Goal: Task Accomplishment & Management: Manage account settings

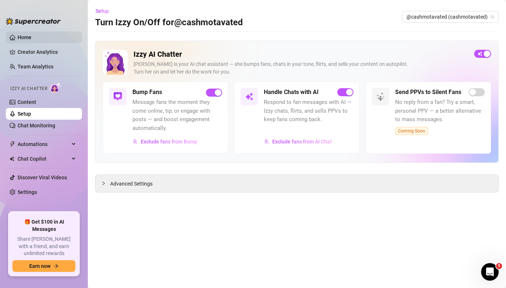
click at [31, 34] on link "Home" at bounding box center [25, 37] width 14 height 6
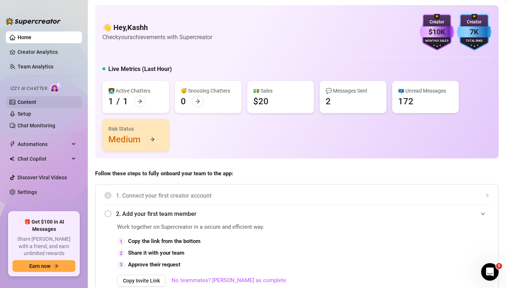
click at [36, 100] on link "Content" at bounding box center [27, 102] width 19 height 6
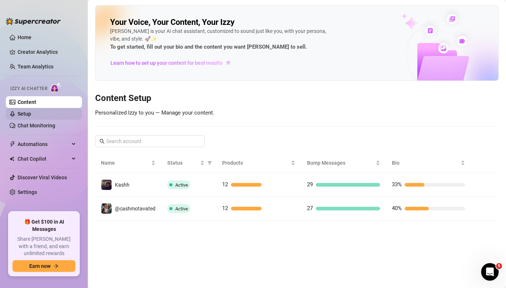
click at [31, 111] on link "Setup" at bounding box center [25, 114] width 14 height 6
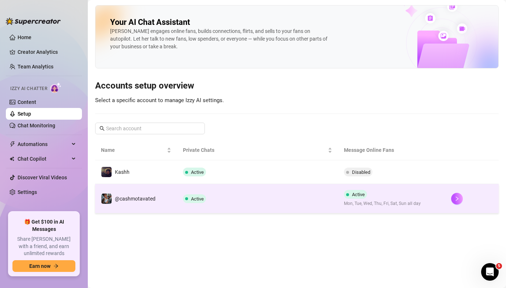
click at [353, 194] on span "Active" at bounding box center [358, 194] width 13 height 5
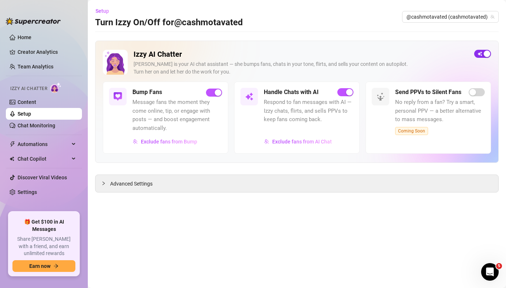
click at [486, 53] on div "button" at bounding box center [486, 53] width 7 height 7
click at [31, 112] on link "Setup" at bounding box center [25, 114] width 14 height 6
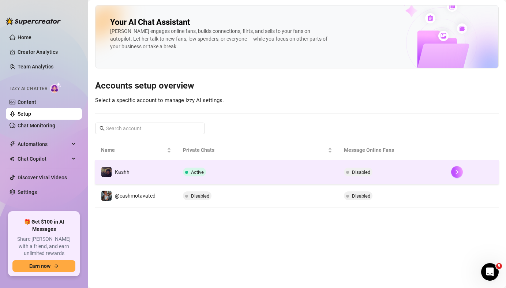
click at [194, 170] on span "Active" at bounding box center [197, 171] width 13 height 5
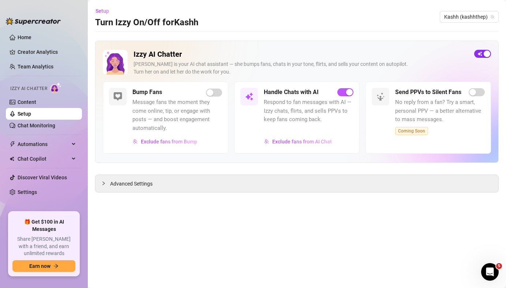
click at [482, 54] on span "button" at bounding box center [482, 54] width 17 height 8
click at [31, 35] on link "Home" at bounding box center [25, 37] width 14 height 6
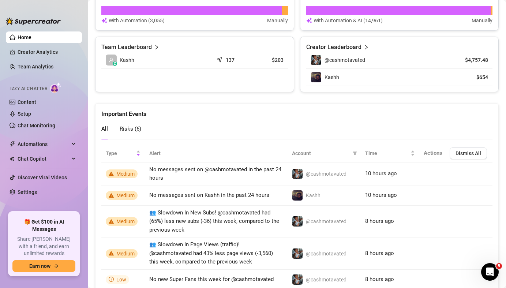
scroll to position [556, 0]
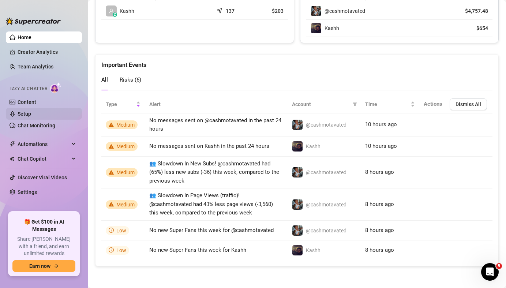
click at [31, 111] on link "Setup" at bounding box center [25, 114] width 14 height 6
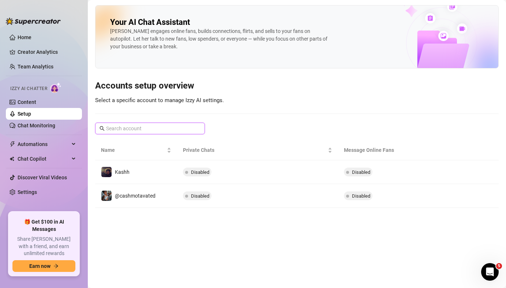
click at [127, 128] on input "text" at bounding box center [150, 128] width 89 height 8
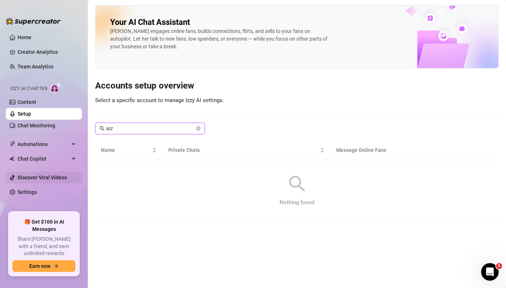
type input "scr"
click at [55, 180] on link "Discover Viral Videos" at bounding box center [42, 177] width 49 height 6
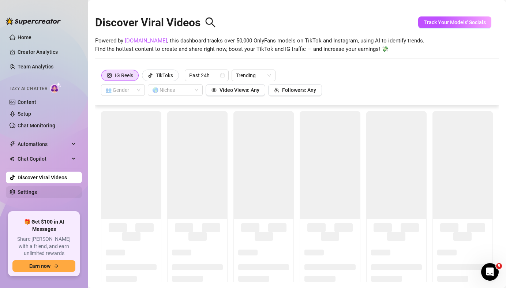
click at [37, 189] on link "Settings" at bounding box center [27, 192] width 19 height 6
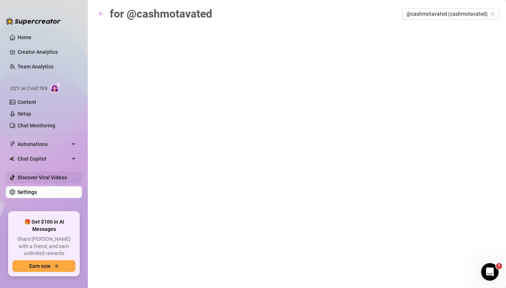
click at [66, 180] on link "Discover Viral Videos" at bounding box center [42, 177] width 49 height 6
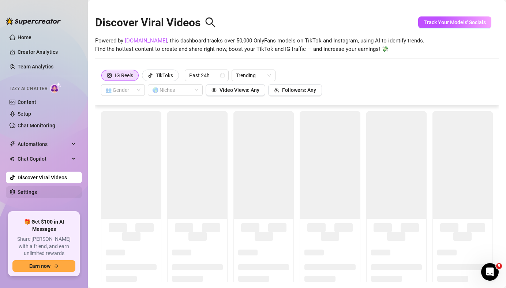
click at [37, 190] on link "Settings" at bounding box center [27, 192] width 19 height 6
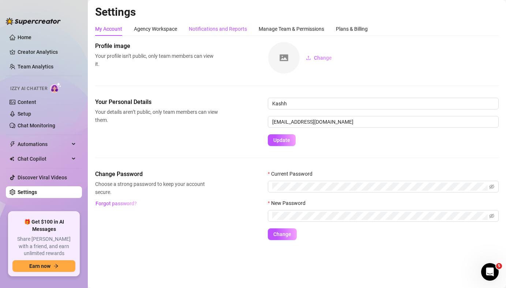
click at [229, 29] on div "Notifications and Reports" at bounding box center [218, 29] width 58 height 8
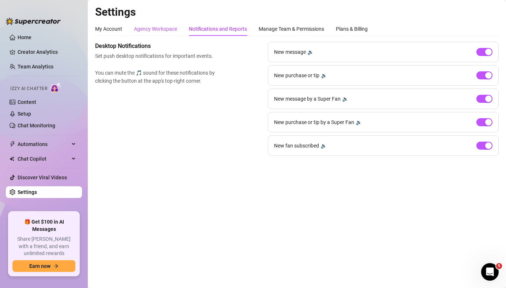
click at [162, 27] on div "Agency Workspace" at bounding box center [155, 29] width 43 height 8
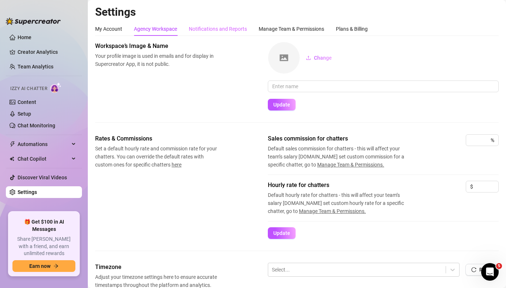
click at [209, 25] on div "Notifications and Reports" at bounding box center [218, 29] width 58 height 14
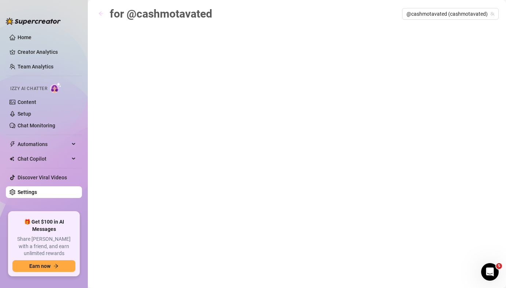
click at [97, 10] on button "button" at bounding box center [101, 14] width 12 height 12
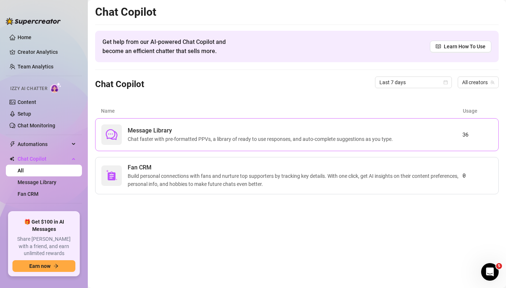
click at [225, 133] on span "Message Library" at bounding box center [262, 130] width 268 height 9
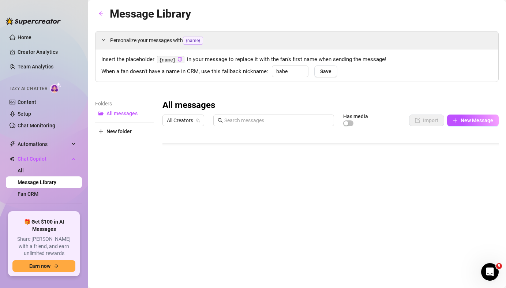
scroll to position [27, 0]
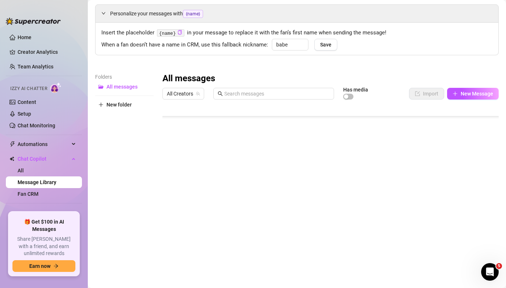
click at [199, 222] on div at bounding box center [330, 184] width 336 height 163
click at [206, 226] on div at bounding box center [330, 184] width 336 height 163
click at [206, 226] on textarea "Message 35" at bounding box center [196, 223] width 45 height 7
type textarea "resubbing $"
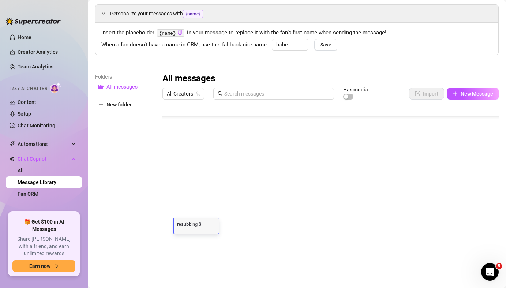
click at [262, 240] on div at bounding box center [330, 184] width 336 height 163
click at [170, 180] on div at bounding box center [330, 184] width 336 height 163
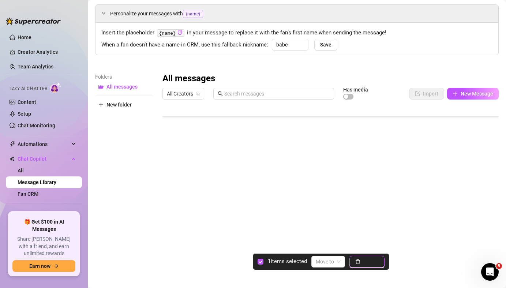
click at [373, 261] on span "Delete" at bounding box center [370, 262] width 15 height 6
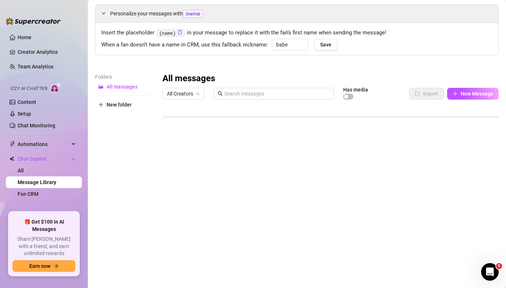
scroll to position [338, 0]
click at [198, 181] on div at bounding box center [330, 184] width 336 height 163
click at [198, 181] on textarea "Script 28" at bounding box center [196, 178] width 45 height 7
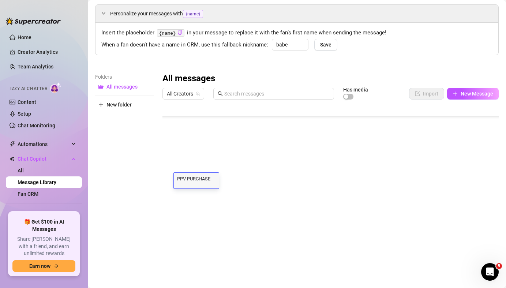
type textarea "PPV PURCHASES"
click at [148, 209] on div "Folders All messages New folder" at bounding box center [124, 169] width 59 height 193
click at [163, 163] on div at bounding box center [330, 184] width 336 height 163
click at [169, 163] on div at bounding box center [330, 184] width 336 height 163
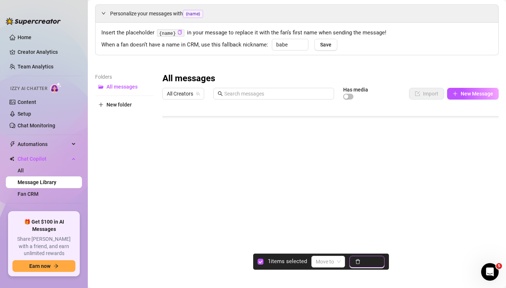
click at [373, 263] on span "Delete" at bounding box center [370, 262] width 15 height 6
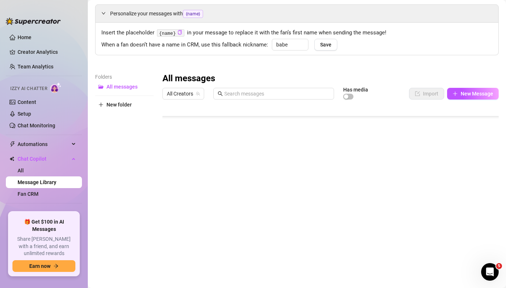
scroll to position [264, 0]
click at [206, 177] on div at bounding box center [330, 184] width 336 height 163
click at [198, 179] on div at bounding box center [330, 184] width 336 height 163
click at [199, 178] on textarea "Script 20" at bounding box center [196, 179] width 45 height 7
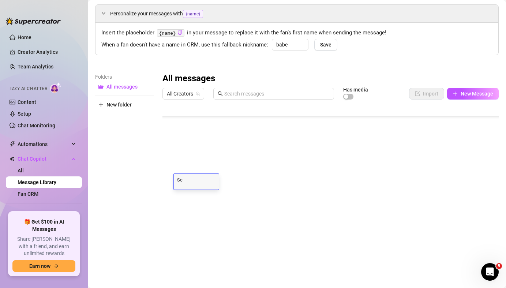
type textarea "S"
type textarea "PPV PITCH $"
click at [142, 176] on div "Folders All messages New folder" at bounding box center [124, 169] width 59 height 193
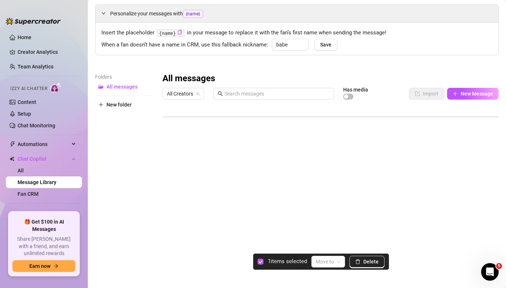
click at [170, 191] on div at bounding box center [330, 184] width 336 height 163
click at [369, 263] on span "Delete" at bounding box center [370, 262] width 15 height 6
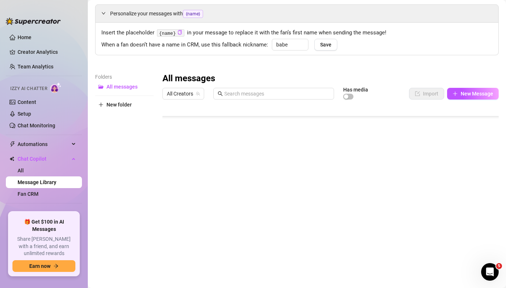
scroll to position [220, 0]
click at [202, 192] on div at bounding box center [330, 184] width 336 height 163
click at [202, 192] on textarea "Script 18" at bounding box center [196, 193] width 45 height 7
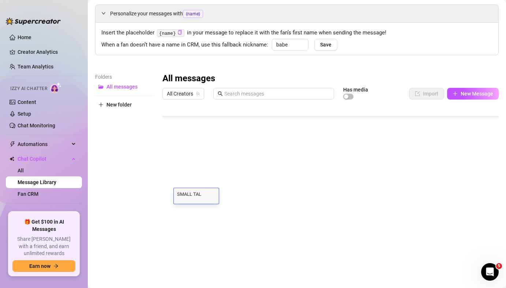
type textarea "SMALL TALK"
click at [151, 182] on div "Folders All messages New folder" at bounding box center [124, 169] width 59 height 193
click at [132, 187] on div "Folders All messages New folder" at bounding box center [124, 169] width 59 height 193
click at [154, 182] on div "Folders All messages New folder All messages All Creators Has media Import New …" at bounding box center [296, 169] width 403 height 193
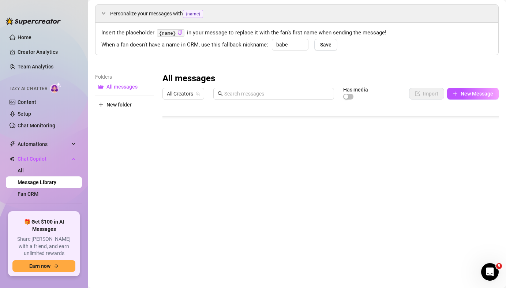
click at [147, 165] on div "Folders All messages New folder" at bounding box center [124, 169] width 59 height 193
click at [170, 175] on div at bounding box center [330, 184] width 336 height 163
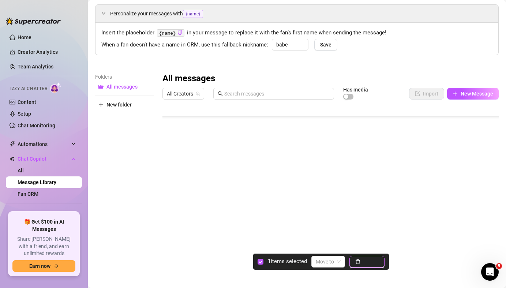
click at [361, 262] on button "Delete" at bounding box center [366, 262] width 35 height 12
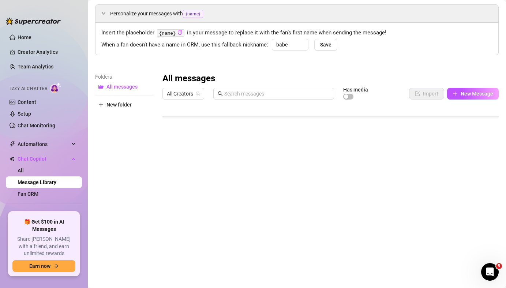
scroll to position [61, 0]
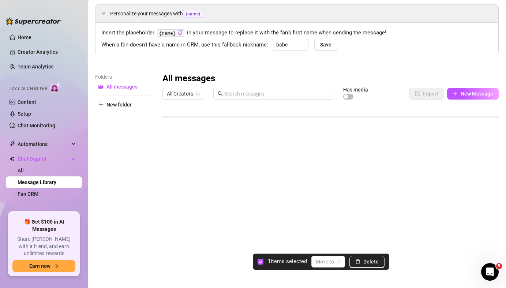
click at [172, 220] on div at bounding box center [330, 184] width 336 height 163
click at [362, 262] on button "Delete" at bounding box center [366, 262] width 35 height 12
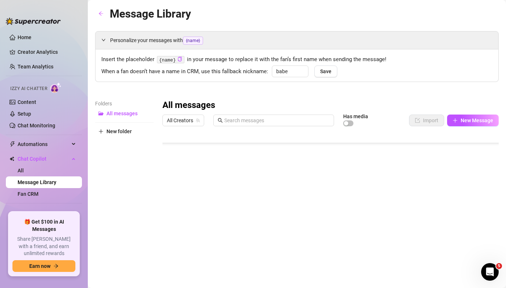
scroll to position [322, 0]
click at [106, 133] on span "New folder" at bounding box center [118, 131] width 25 height 6
click at [114, 124] on input "text" at bounding box center [124, 125] width 59 height 12
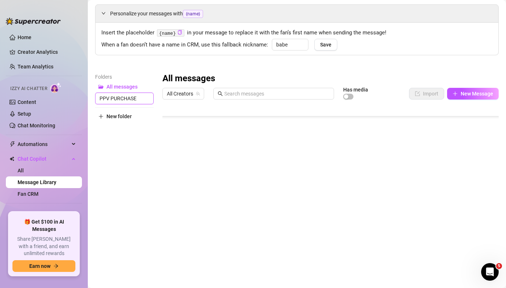
type input "PPV PURCHASES"
click at [113, 201] on div "Folders All messages New folder" at bounding box center [124, 169] width 59 height 193
click at [140, 101] on span "PPV PURCHASES" at bounding box center [126, 98] width 40 height 6
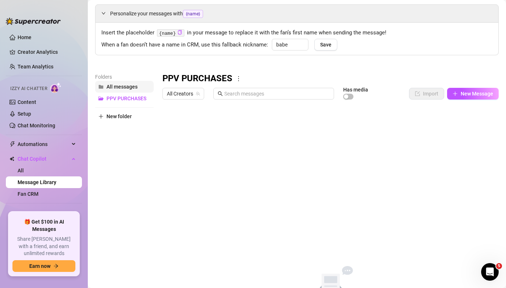
click at [110, 81] on button "All messages" at bounding box center [124, 87] width 59 height 12
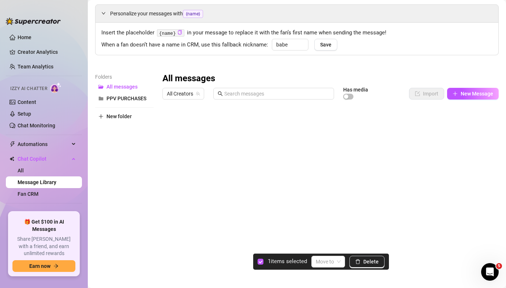
click at [172, 136] on div at bounding box center [330, 184] width 336 height 163
click at [171, 180] on div at bounding box center [330, 184] width 336 height 163
click at [172, 189] on div at bounding box center [330, 184] width 336 height 163
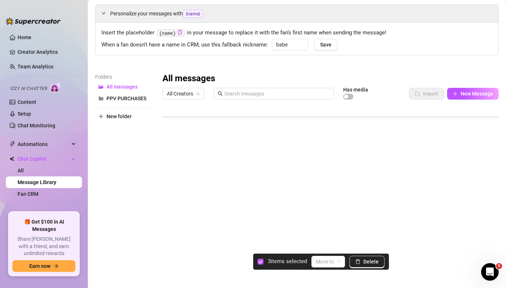
click at [169, 207] on div at bounding box center [330, 184] width 336 height 163
click at [169, 177] on div at bounding box center [330, 184] width 336 height 163
click at [168, 184] on div at bounding box center [330, 184] width 336 height 163
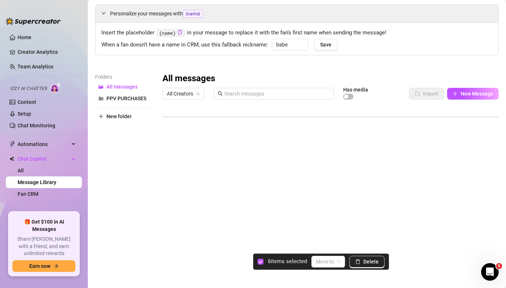
click at [168, 185] on div at bounding box center [330, 184] width 336 height 163
click at [171, 202] on div at bounding box center [330, 184] width 336 height 163
click at [174, 188] on div at bounding box center [330, 184] width 336 height 163
click at [170, 195] on div at bounding box center [330, 184] width 336 height 163
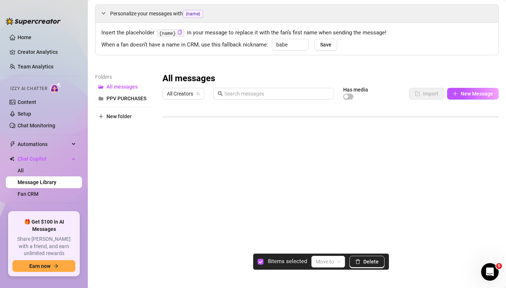
scroll to position [109, 0]
click at [173, 190] on div at bounding box center [330, 184] width 336 height 163
click at [171, 187] on div at bounding box center [330, 184] width 336 height 163
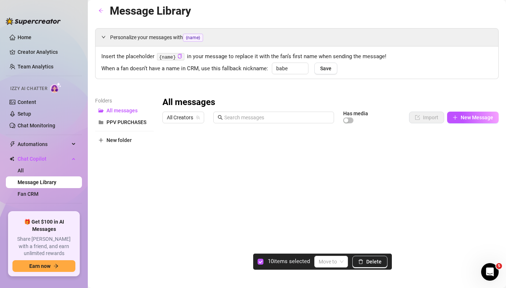
scroll to position [3, 0]
click at [337, 266] on input "search" at bounding box center [328, 261] width 18 height 11
click at [337, 245] on div "PPV PURCHASES" at bounding box center [341, 247] width 40 height 8
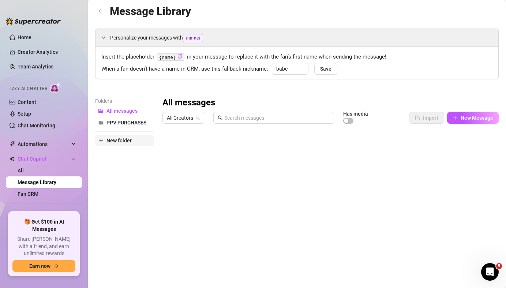
click at [135, 138] on button "New folder" at bounding box center [124, 141] width 59 height 12
click at [136, 138] on input "text" at bounding box center [124, 134] width 59 height 12
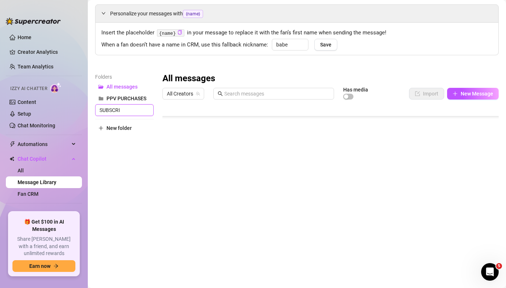
scroll to position [295, 0]
type input "SUBSCRIPTIONS"
click at [142, 148] on div "Folders All messages PPV PURCHASES SUBSCRIPTIONS New folder" at bounding box center [124, 169] width 59 height 193
click at [134, 106] on button "SUBSCRIPTIONS" at bounding box center [124, 110] width 59 height 12
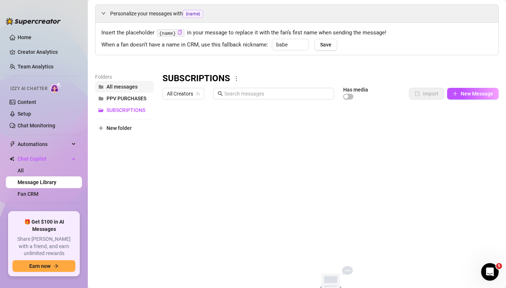
click at [122, 86] on span "All messages" at bounding box center [121, 87] width 31 height 6
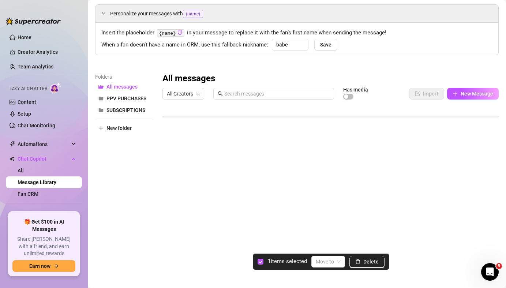
click at [168, 208] on div at bounding box center [330, 184] width 336 height 163
click at [172, 225] on div at bounding box center [330, 184] width 336 height 163
click at [171, 165] on div at bounding box center [330, 184] width 336 height 163
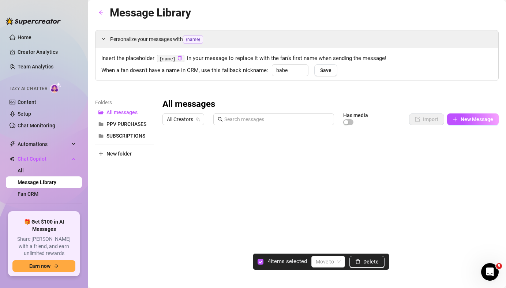
click at [172, 150] on div at bounding box center [330, 209] width 336 height 163
click at [334, 264] on input "search" at bounding box center [325, 261] width 18 height 11
click at [331, 247] on div "SUBSCRIPTIONS" at bounding box center [338, 247] width 40 height 8
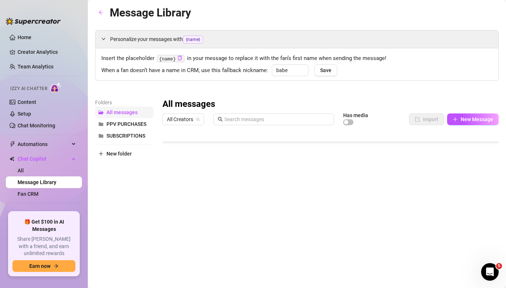
click at [114, 114] on span "All messages" at bounding box center [121, 112] width 31 height 6
click at [108, 112] on span "All messages" at bounding box center [121, 112] width 31 height 6
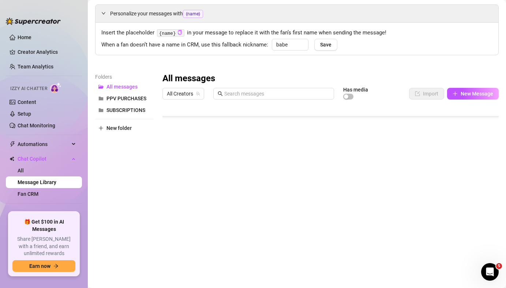
scroll to position [112, 0]
click at [117, 126] on span "New folder" at bounding box center [118, 128] width 25 height 6
click at [117, 125] on input "text" at bounding box center [124, 122] width 59 height 12
type input "SMALL. TALK"
click at [121, 163] on div "Folders All messages PPV PURCHASES SUBSCRIPTIONS SMALL. TALK New folder" at bounding box center [124, 169] width 59 height 193
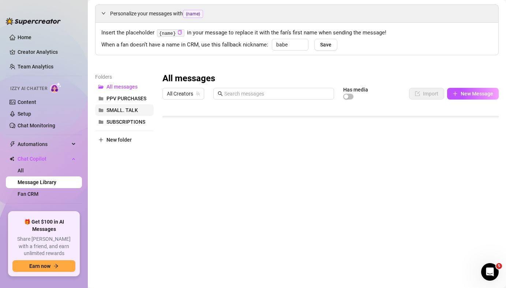
click at [144, 111] on button "SMALL. TALK" at bounding box center [124, 110] width 59 height 12
click at [110, 134] on button "New folder" at bounding box center [124, 140] width 59 height 12
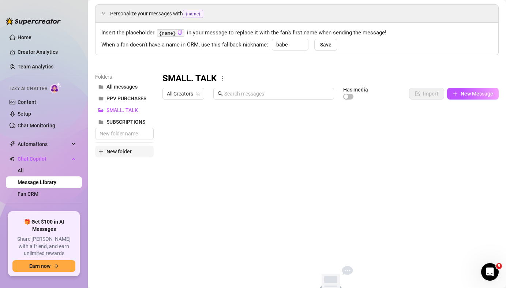
click at [112, 151] on span "New folder" at bounding box center [118, 151] width 25 height 6
click at [141, 86] on button "All messages" at bounding box center [124, 87] width 59 height 12
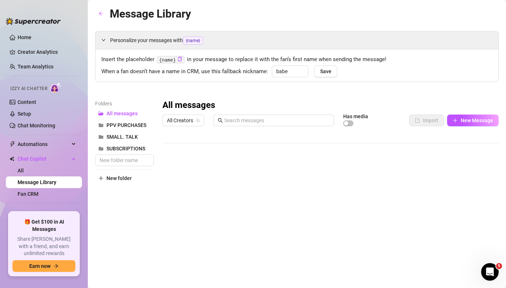
scroll to position [17, 0]
click at [199, 179] on div at bounding box center [330, 210] width 336 height 163
click at [171, 161] on div at bounding box center [330, 210] width 336 height 163
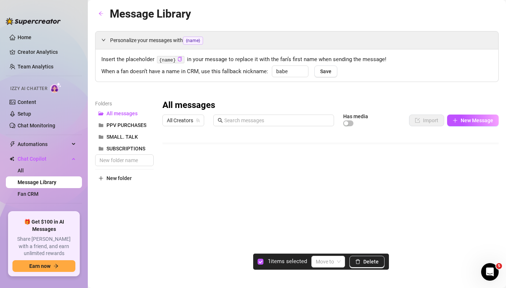
click at [171, 172] on div at bounding box center [330, 210] width 336 height 163
click at [170, 177] on div at bounding box center [330, 210] width 336 height 163
click at [140, 136] on button "SMALL. TALK" at bounding box center [124, 137] width 59 height 12
click at [117, 189] on div "Folders All messages PPV PURCHASES SMALL. TALK SUBSCRIPTIONS New folder" at bounding box center [124, 219] width 59 height 241
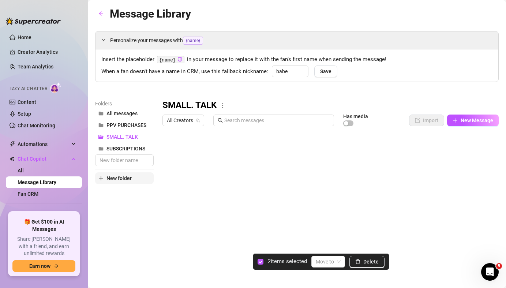
click at [120, 178] on span "New folder" at bounding box center [118, 178] width 25 height 6
click at [117, 113] on span "All messages" at bounding box center [121, 113] width 31 height 6
click at [119, 134] on span "SMALL. TALK" at bounding box center [121, 137] width 31 height 6
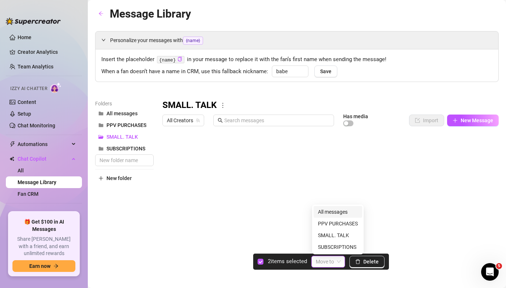
click at [325, 264] on input "search" at bounding box center [325, 261] width 18 height 11
click at [339, 236] on div "SMALL. TALK" at bounding box center [338, 235] width 40 height 8
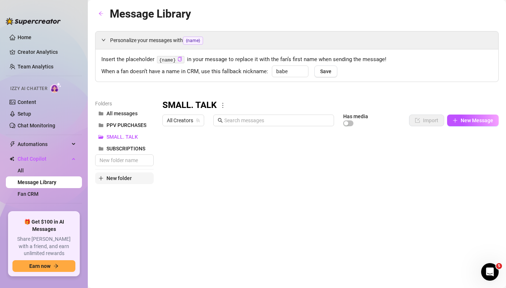
click at [115, 175] on span "New folder" at bounding box center [118, 178] width 25 height 6
click at [116, 176] on span "New folder" at bounding box center [118, 178] width 25 height 6
click at [131, 109] on button "All messages" at bounding box center [124, 114] width 59 height 12
click at [128, 128] on span "PPV PURCHASES" at bounding box center [126, 125] width 40 height 6
click at [128, 133] on button "SMALL. TALK" at bounding box center [124, 137] width 59 height 12
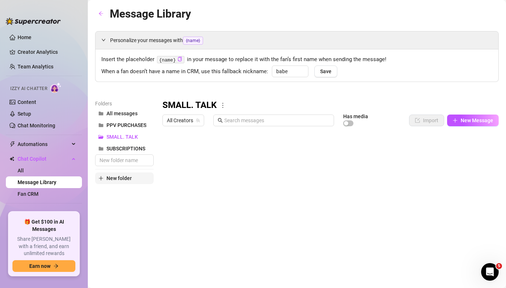
click at [124, 173] on button "New folder" at bounding box center [124, 178] width 59 height 12
click at [127, 109] on button "All messages" at bounding box center [124, 114] width 59 height 12
click at [200, 176] on div at bounding box center [330, 210] width 336 height 163
click at [176, 178] on div at bounding box center [330, 210] width 336 height 163
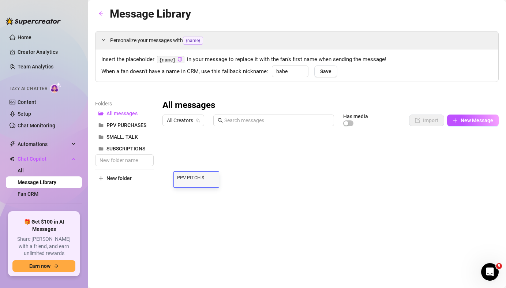
click at [166, 177] on div at bounding box center [330, 210] width 336 height 163
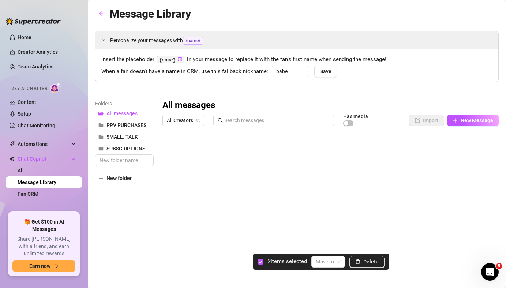
click at [172, 193] on div at bounding box center [330, 210] width 336 height 163
click at [168, 183] on div at bounding box center [330, 210] width 336 height 163
click at [332, 266] on input "search" at bounding box center [325, 261] width 18 height 11
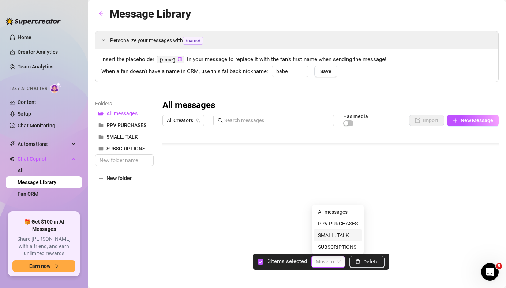
click at [334, 234] on div "SMALL. TALK" at bounding box center [338, 235] width 40 height 8
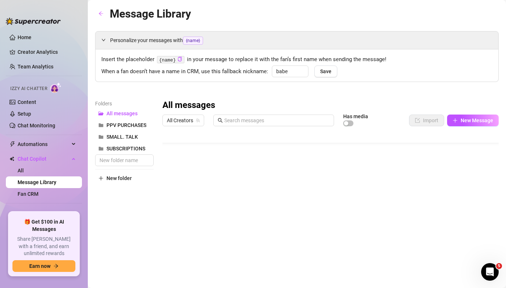
scroll to position [21, 0]
click at [174, 156] on div at bounding box center [330, 210] width 336 height 163
click at [166, 158] on div at bounding box center [330, 210] width 336 height 163
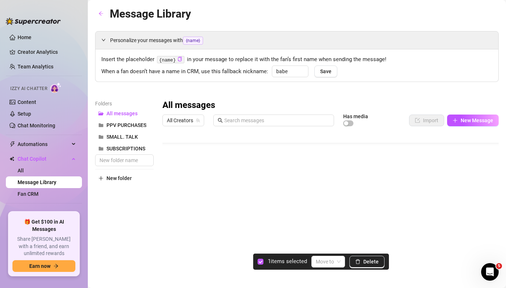
click at [167, 175] on div at bounding box center [330, 210] width 336 height 163
click at [171, 201] on div at bounding box center [330, 210] width 336 height 163
click at [171, 214] on div at bounding box center [330, 210] width 336 height 163
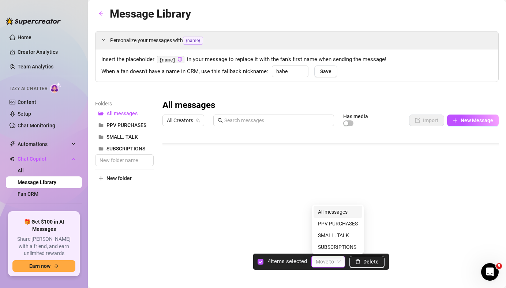
click at [324, 263] on input "search" at bounding box center [325, 261] width 18 height 11
click at [328, 234] on div "SMALL. TALK" at bounding box center [338, 235] width 40 height 8
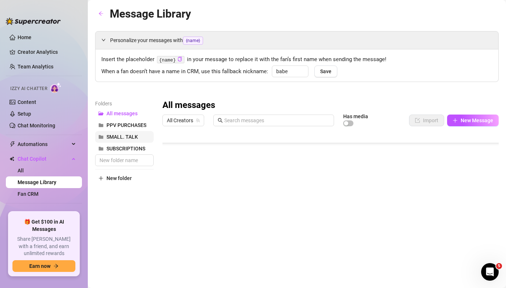
click at [128, 138] on span "SMALL. TALK" at bounding box center [121, 137] width 31 height 6
click at [112, 137] on span "SMALL. TALK" at bounding box center [121, 137] width 31 height 6
click at [127, 139] on span "SMALL. TALK" at bounding box center [121, 137] width 31 height 6
click at [114, 117] on button "All messages" at bounding box center [124, 114] width 59 height 12
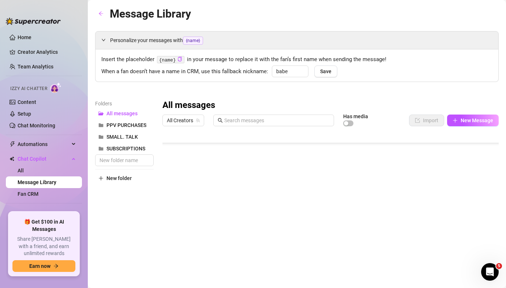
scroll to position [27, 0]
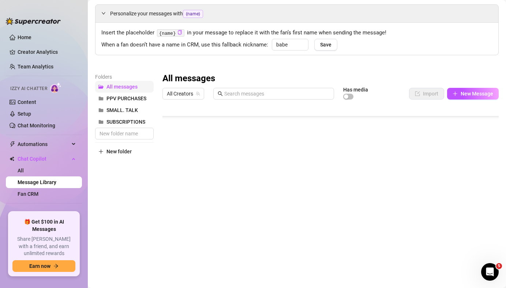
click at [114, 82] on button "All messages" at bounding box center [124, 87] width 59 height 12
click at [140, 108] on button "SMALL. TALK" at bounding box center [124, 110] width 59 height 12
click at [95, 104] on button "SMALL. TALK" at bounding box center [124, 110] width 59 height 12
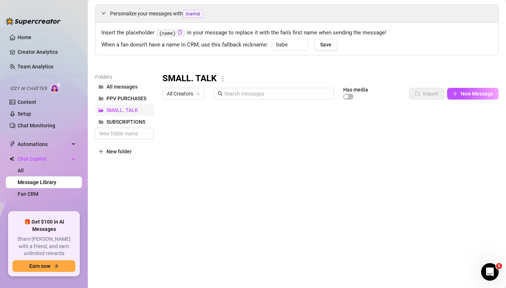
click at [95, 104] on button "SMALL. TALK" at bounding box center [124, 110] width 59 height 12
